Goal: Check status: Check status

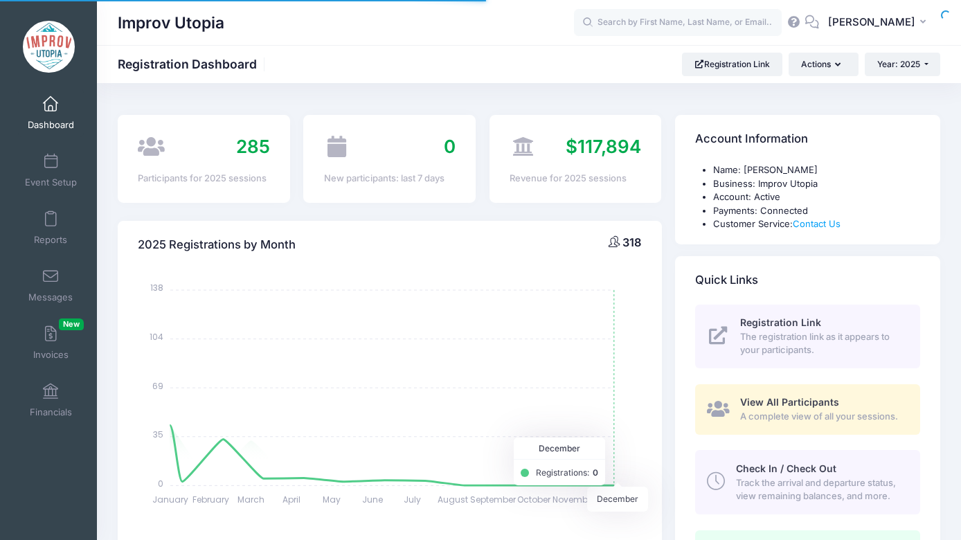
select select
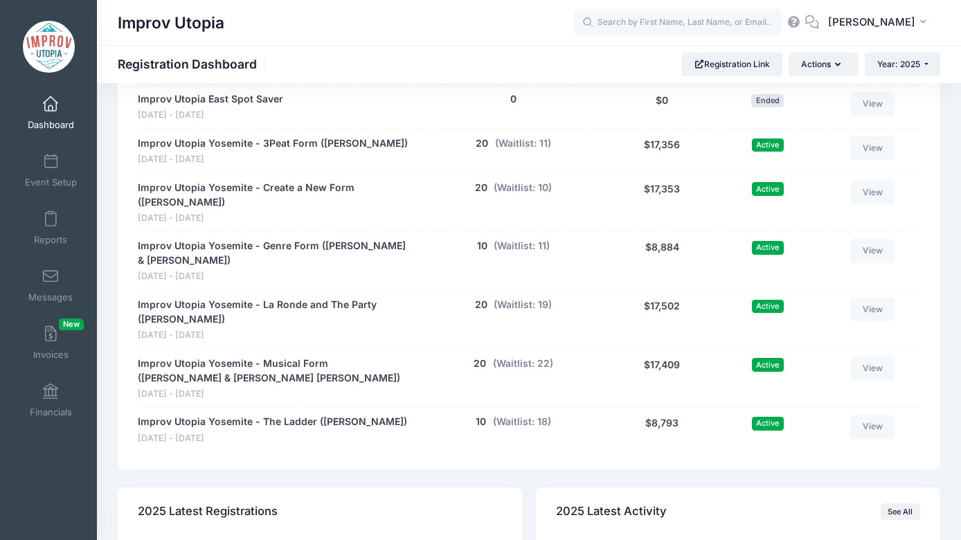
scroll to position [897, 0]
click at [543, 187] on button "(Waitlist: 10)" at bounding box center [522, 188] width 58 height 15
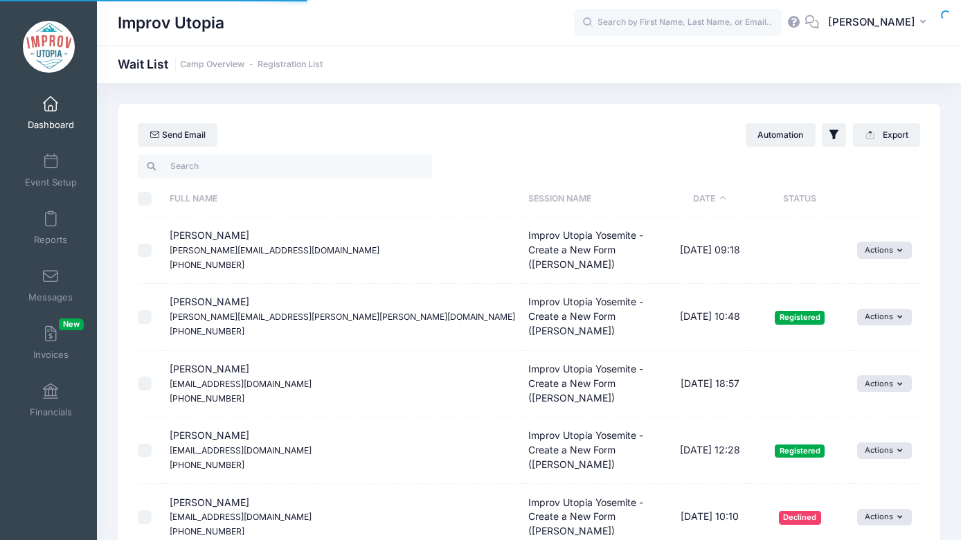
select select "50"
